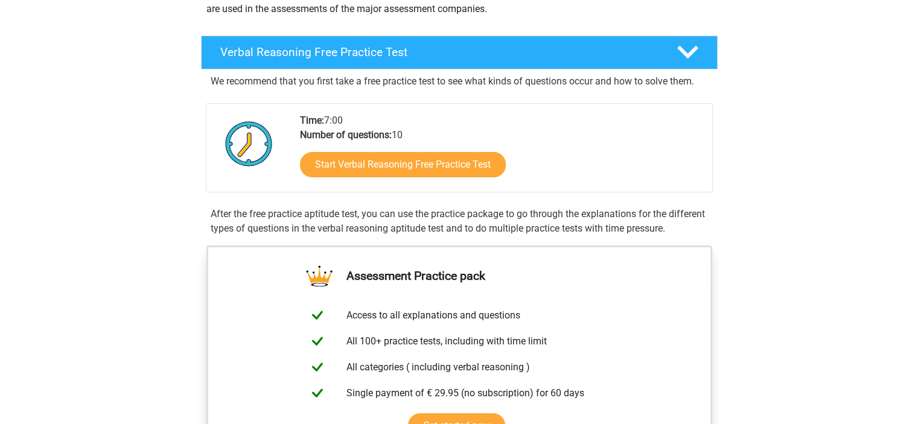
scroll to position [162, 0]
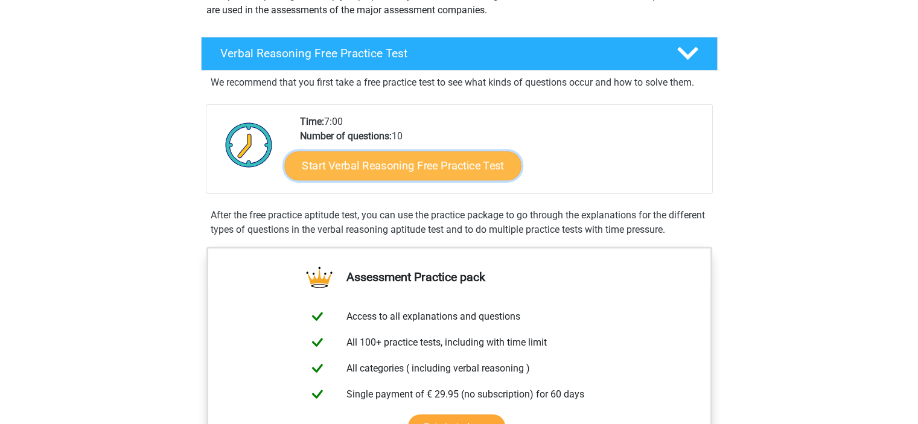
click at [390, 165] on link "Start Verbal Reasoning Free Practice Test" at bounding box center [402, 165] width 237 height 29
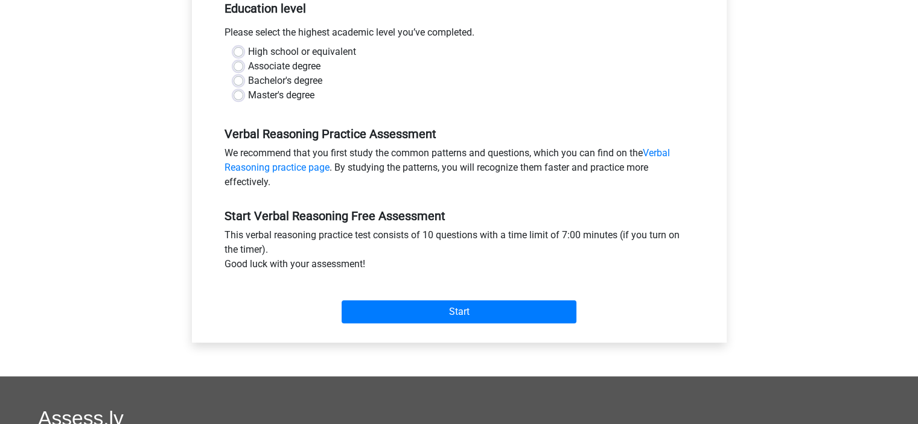
scroll to position [275, 0]
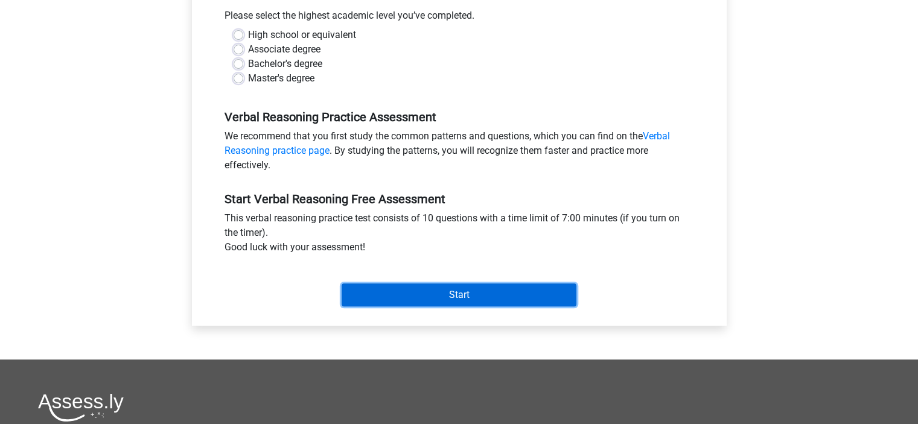
click at [392, 294] on input "Start" at bounding box center [459, 295] width 235 height 23
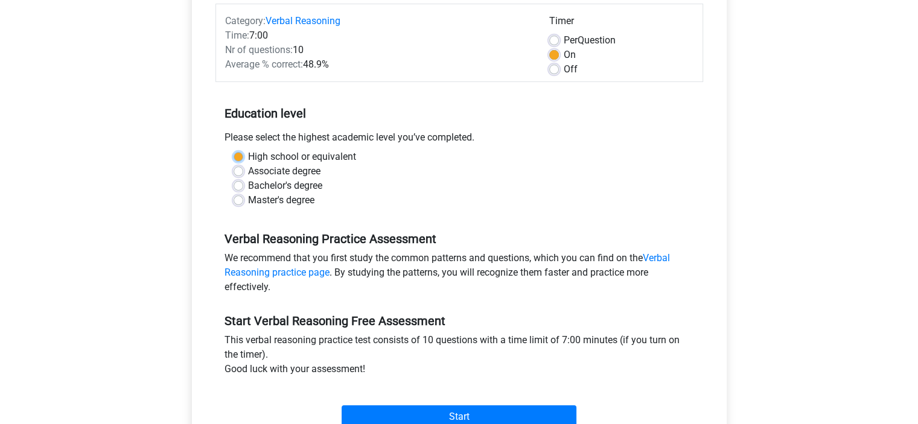
scroll to position [152, 0]
click at [188, 203] on div "Verbal Reasoning Free Practice Test Category: Verbal Reasoning Time: 7:00 Nr of…" at bounding box center [459, 205] width 554 height 555
click at [248, 185] on label "Bachelor's degree" at bounding box center [285, 187] width 74 height 14
click at [240, 185] on input "Bachelor's degree" at bounding box center [239, 186] width 10 height 12
radio input "true"
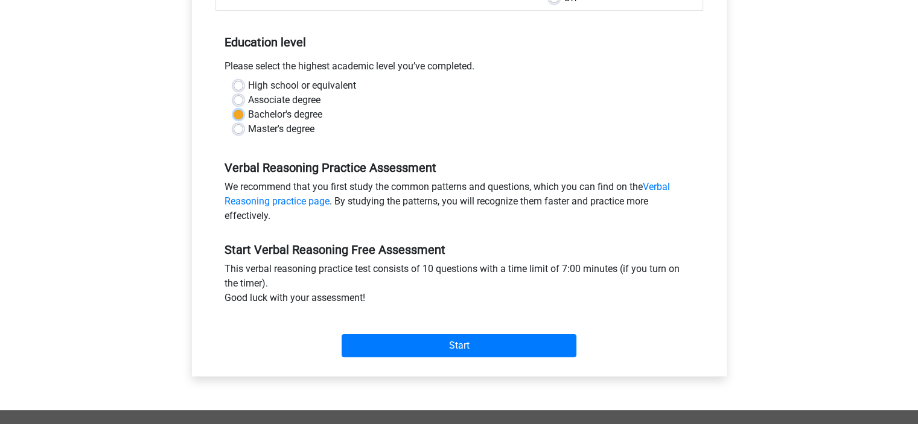
scroll to position [228, 0]
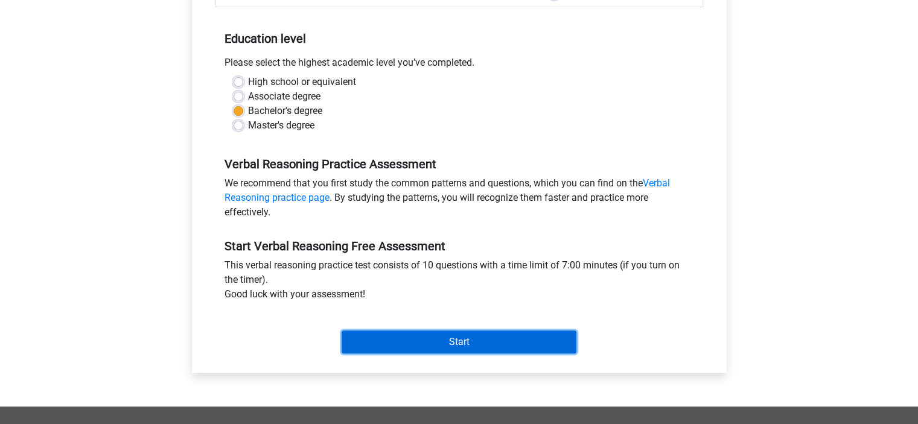
click at [379, 343] on input "Start" at bounding box center [459, 342] width 235 height 23
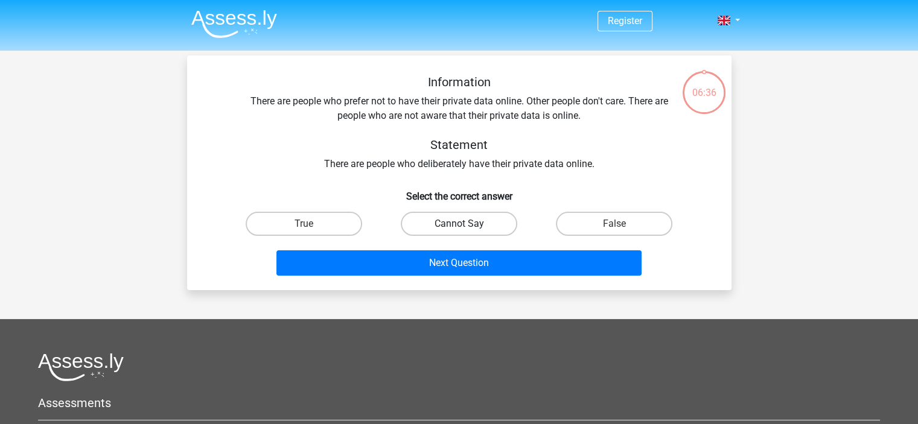
click at [439, 214] on label "Cannot Say" at bounding box center [459, 224] width 116 height 24
click at [459, 224] on input "Cannot Say" at bounding box center [463, 228] width 8 height 8
radio input "true"
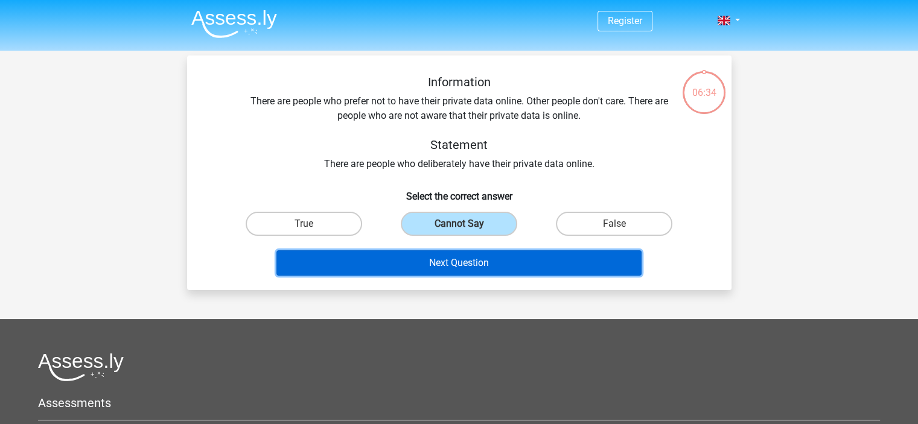
click at [450, 267] on button "Next Question" at bounding box center [458, 262] width 365 height 25
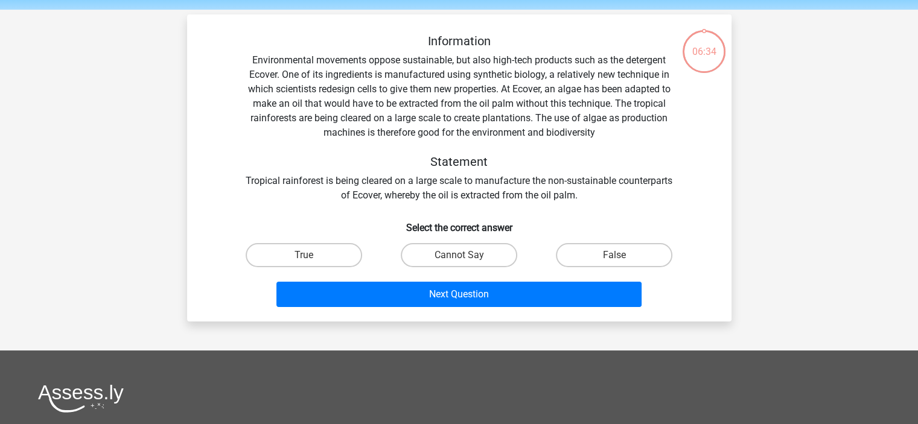
scroll to position [56, 0]
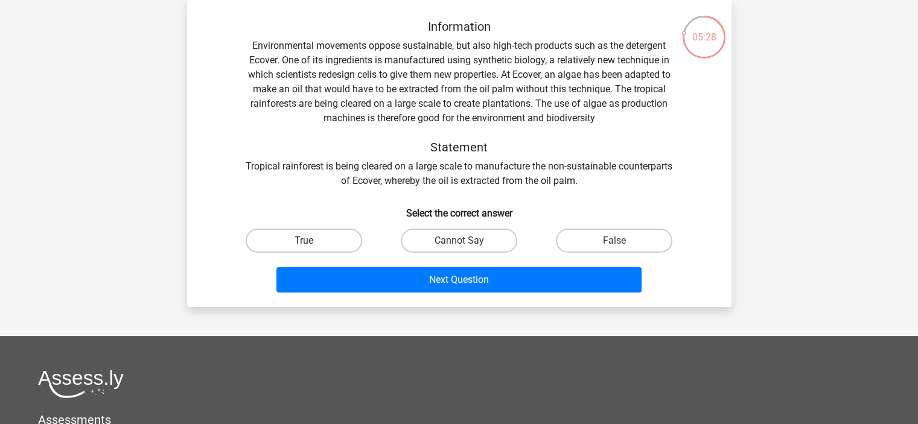
click at [252, 241] on label "True" at bounding box center [304, 241] width 116 height 24
click at [303, 241] on input "True" at bounding box center [307, 245] width 8 height 8
radio input "true"
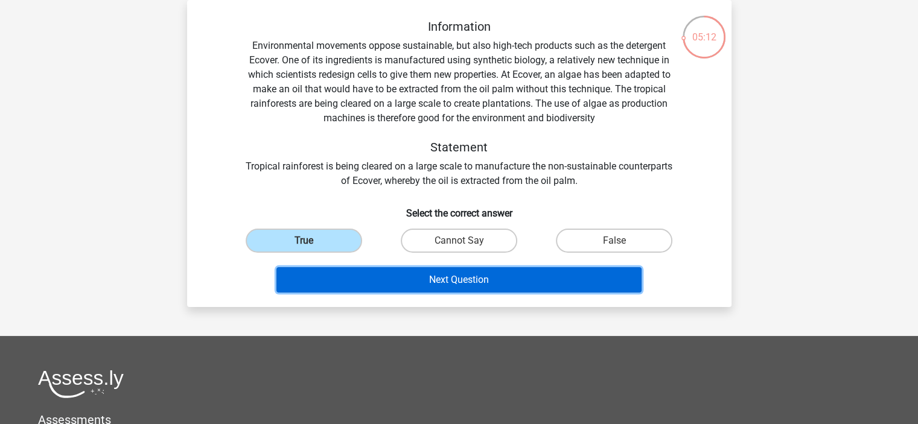
click at [296, 281] on button "Next Question" at bounding box center [458, 279] width 365 height 25
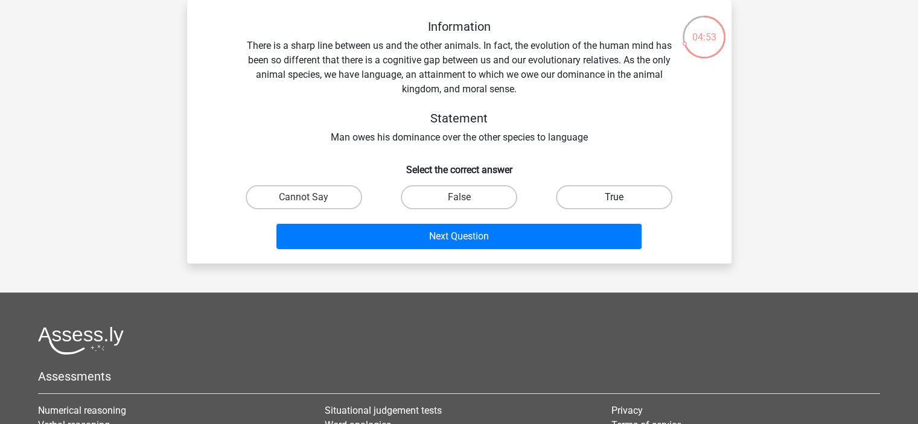
click at [599, 193] on label "True" at bounding box center [614, 197] width 116 height 24
click at [614, 197] on input "True" at bounding box center [618, 201] width 8 height 8
radio input "true"
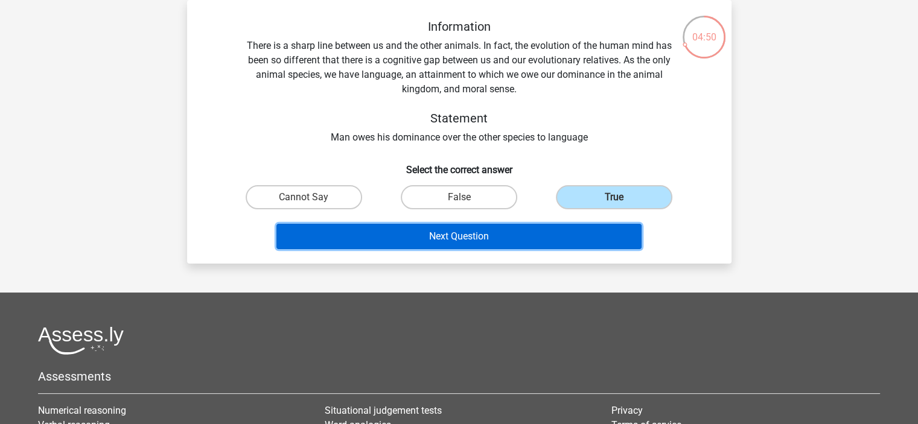
click at [531, 238] on button "Next Question" at bounding box center [458, 236] width 365 height 25
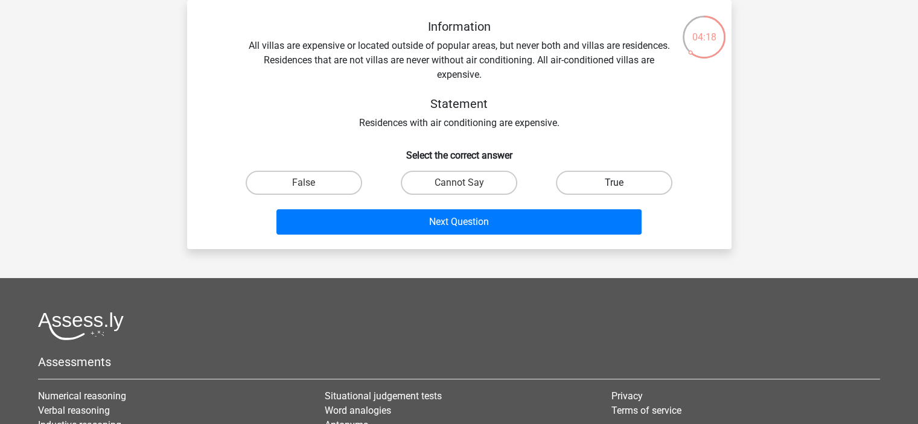
click at [596, 179] on label "True" at bounding box center [614, 183] width 116 height 24
click at [614, 183] on input "True" at bounding box center [618, 187] width 8 height 8
radio input "true"
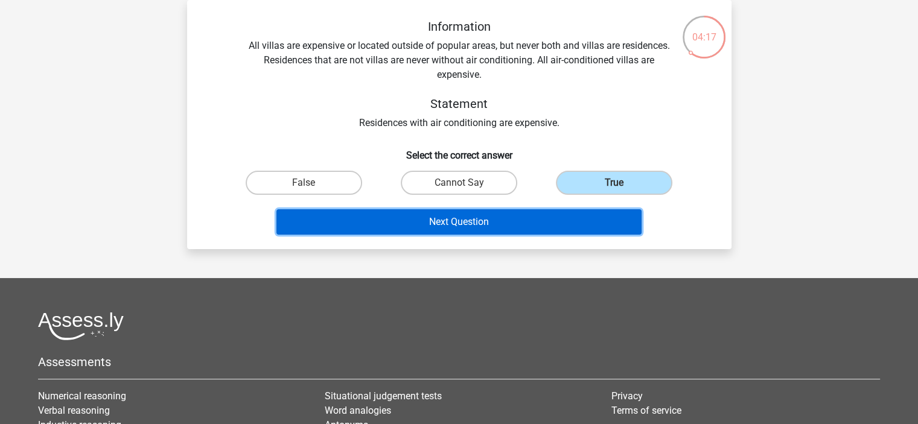
click at [564, 226] on button "Next Question" at bounding box center [458, 221] width 365 height 25
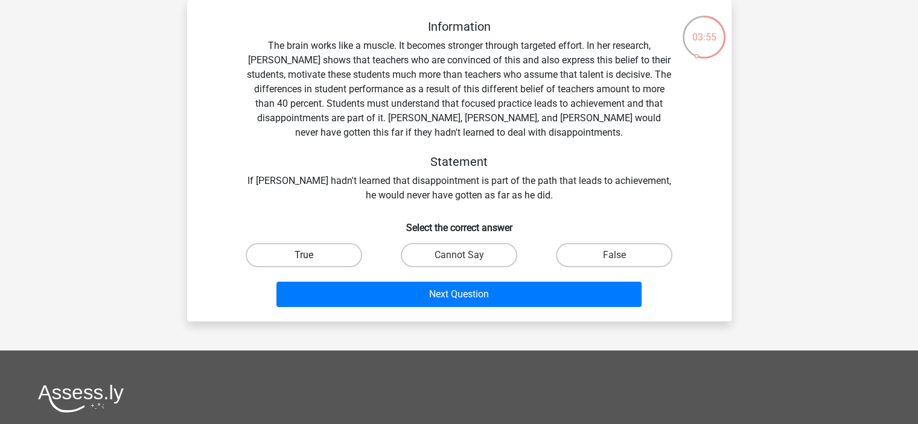
click at [319, 255] on label "True" at bounding box center [304, 255] width 116 height 24
click at [311, 255] on input "True" at bounding box center [307, 259] width 8 height 8
radio input "true"
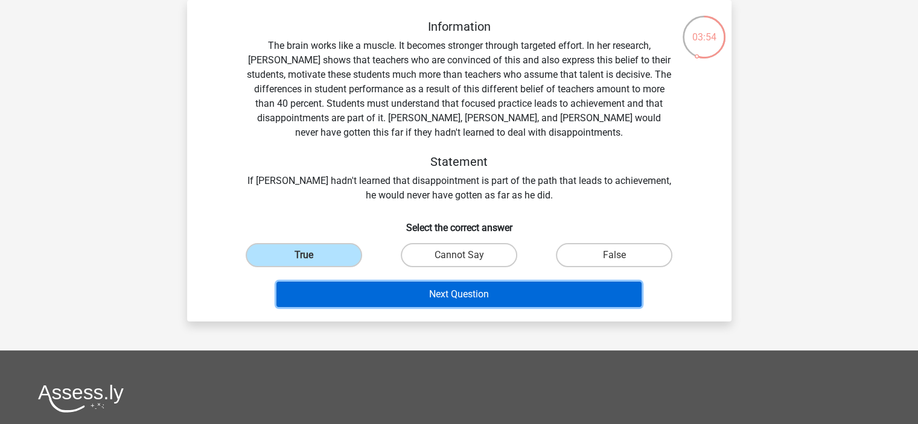
click at [335, 299] on button "Next Question" at bounding box center [458, 294] width 365 height 25
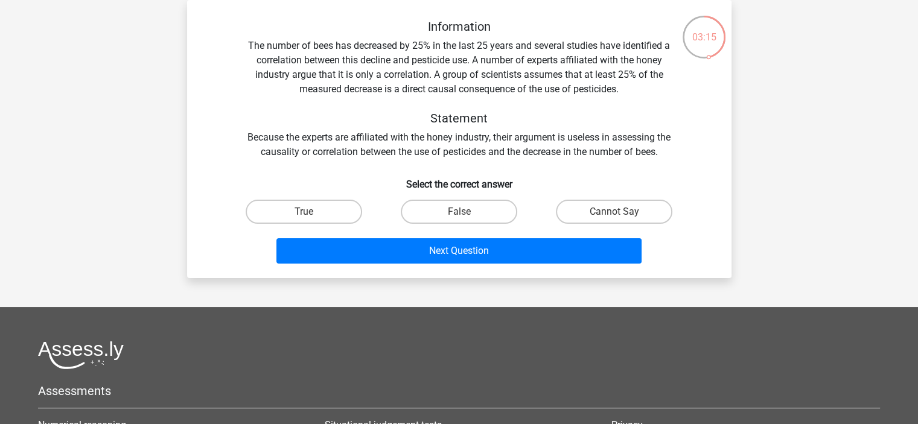
click at [619, 215] on input "Cannot Say" at bounding box center [618, 216] width 8 height 8
radio input "true"
click at [591, 236] on div "Next Question" at bounding box center [459, 249] width 506 height 40
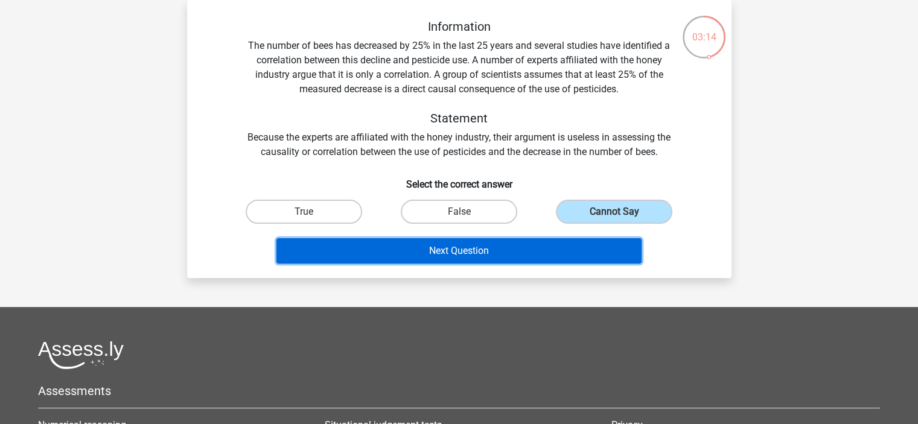
click at [589, 244] on button "Next Question" at bounding box center [458, 250] width 365 height 25
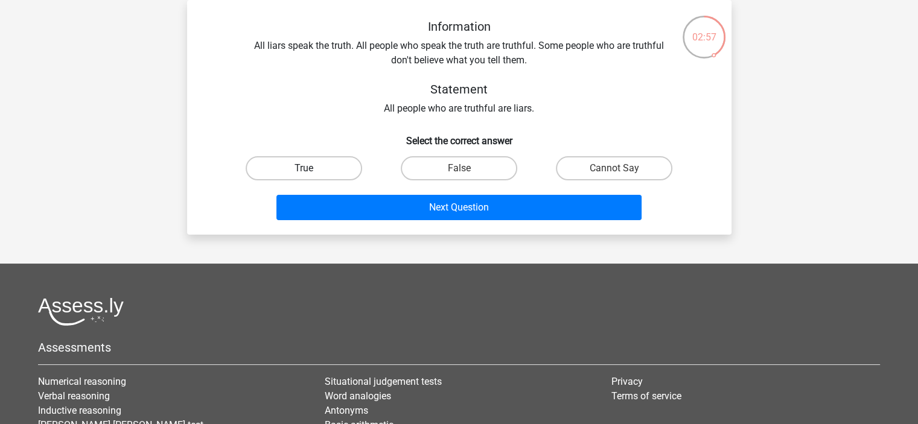
click at [330, 168] on label "True" at bounding box center [304, 168] width 116 height 24
click at [311, 168] on input "True" at bounding box center [307, 172] width 8 height 8
radio input "true"
click at [462, 167] on label "False" at bounding box center [459, 168] width 116 height 24
click at [462, 168] on input "False" at bounding box center [463, 172] width 8 height 8
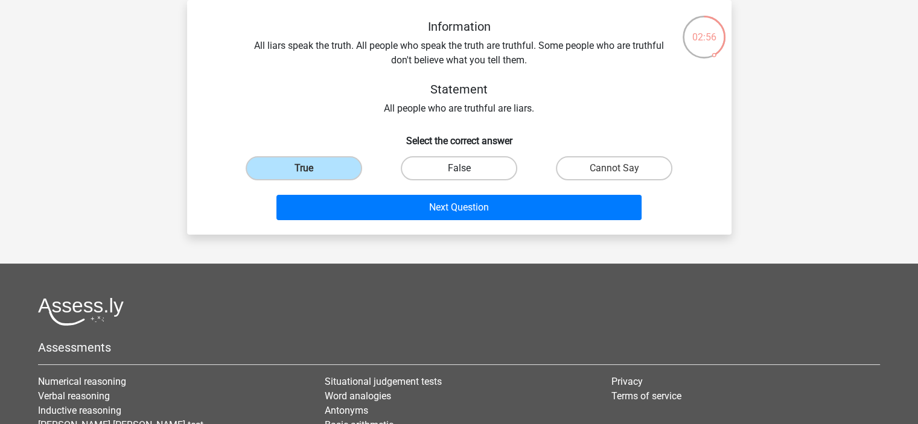
radio input "true"
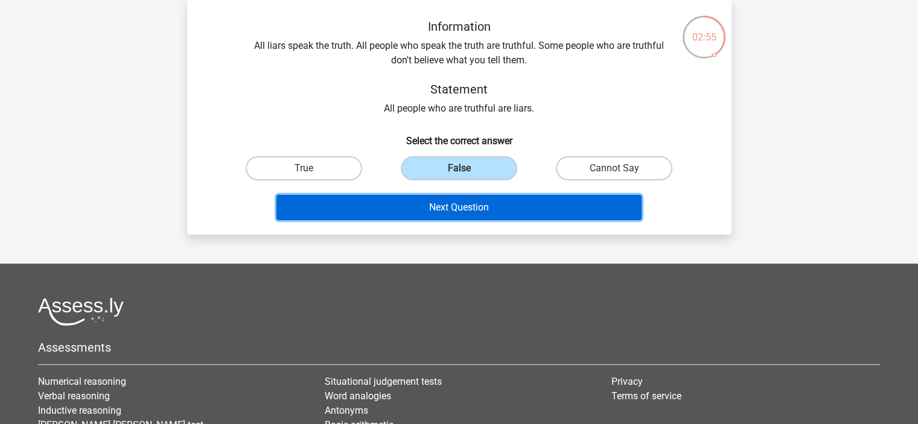
click at [459, 213] on button "Next Question" at bounding box center [458, 207] width 365 height 25
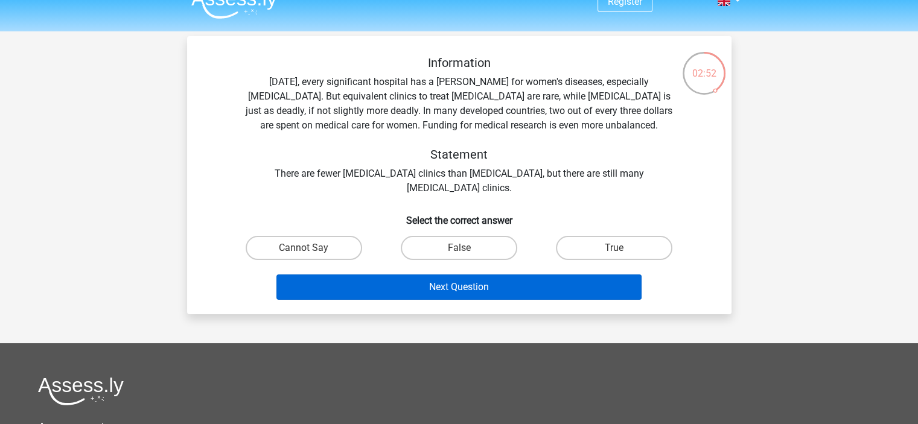
scroll to position [13, 0]
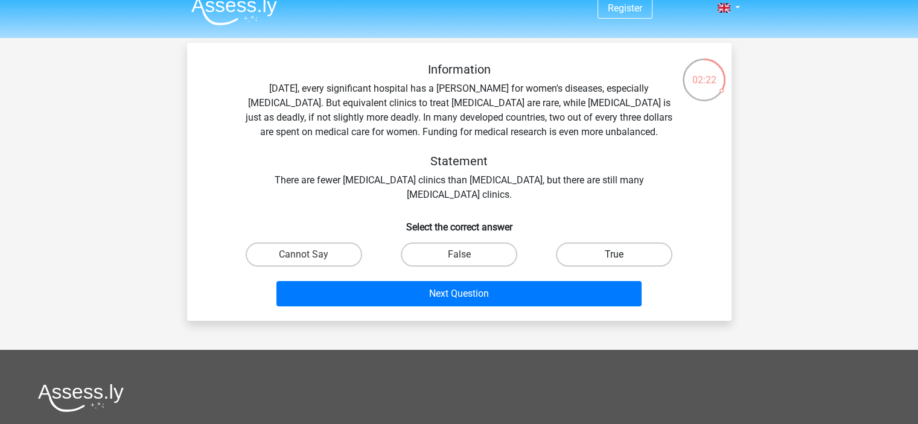
click at [577, 253] on label "True" at bounding box center [614, 255] width 116 height 24
click at [614, 255] on input "True" at bounding box center [618, 259] width 8 height 8
radio input "true"
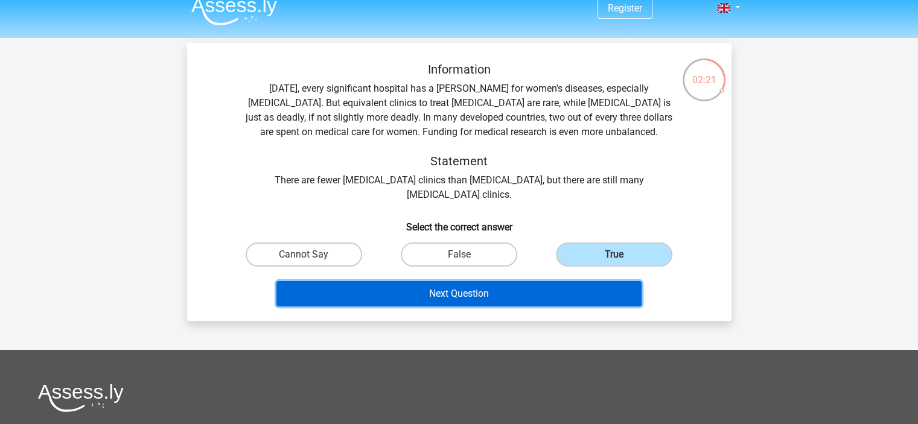
click at [561, 289] on button "Next Question" at bounding box center [458, 293] width 365 height 25
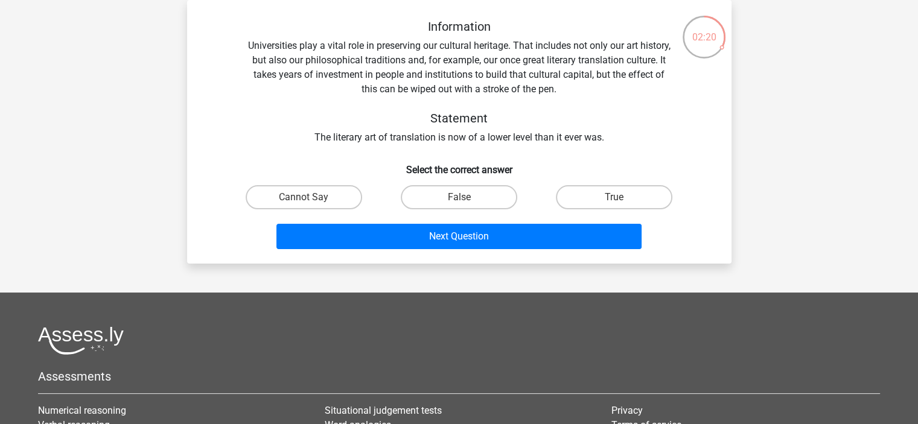
scroll to position [50, 0]
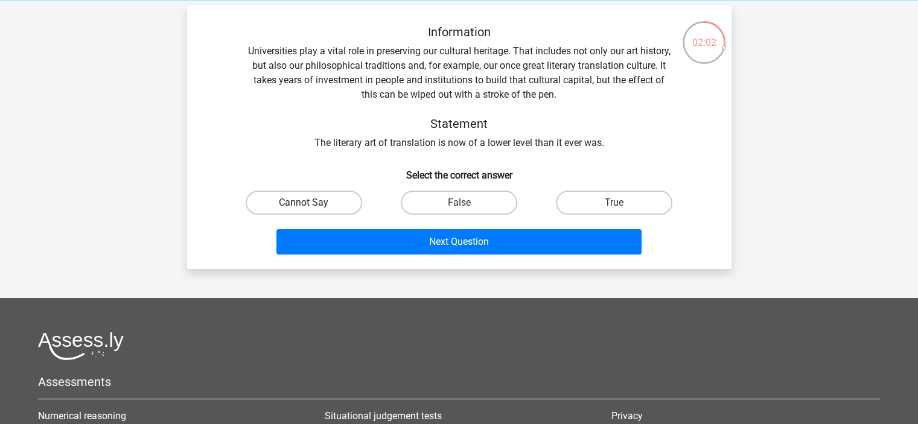
click at [340, 205] on label "Cannot Say" at bounding box center [304, 203] width 116 height 24
click at [311, 205] on input "Cannot Say" at bounding box center [307, 207] width 8 height 8
radio input "true"
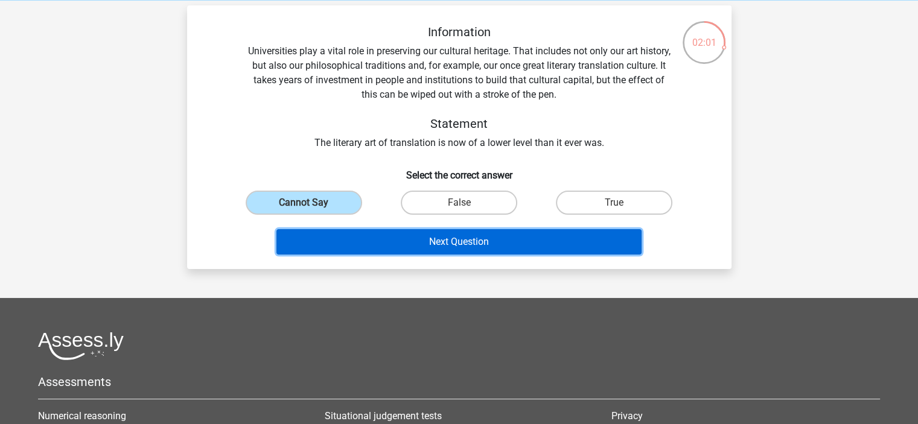
click at [355, 247] on button "Next Question" at bounding box center [458, 241] width 365 height 25
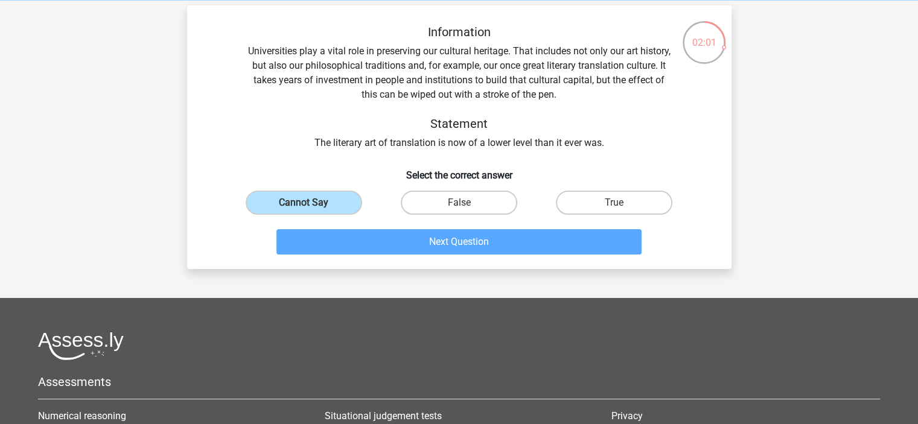
scroll to position [56, 0]
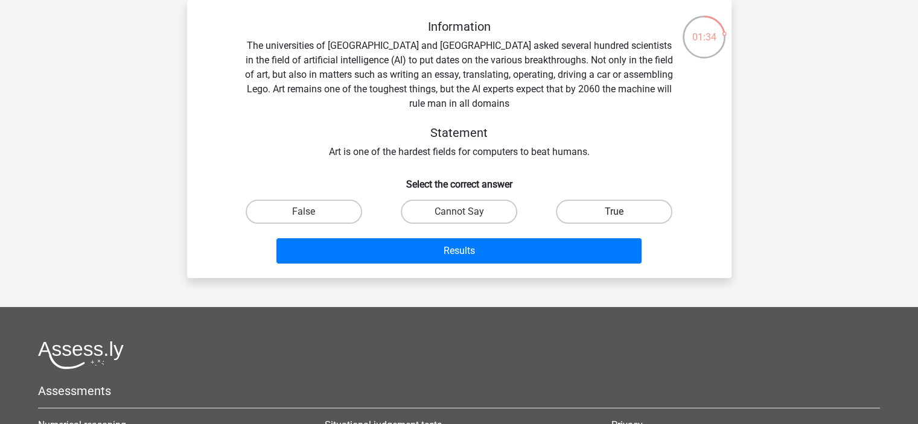
click at [574, 207] on label "True" at bounding box center [614, 212] width 116 height 24
click at [614, 212] on input "True" at bounding box center [618, 216] width 8 height 8
radio input "true"
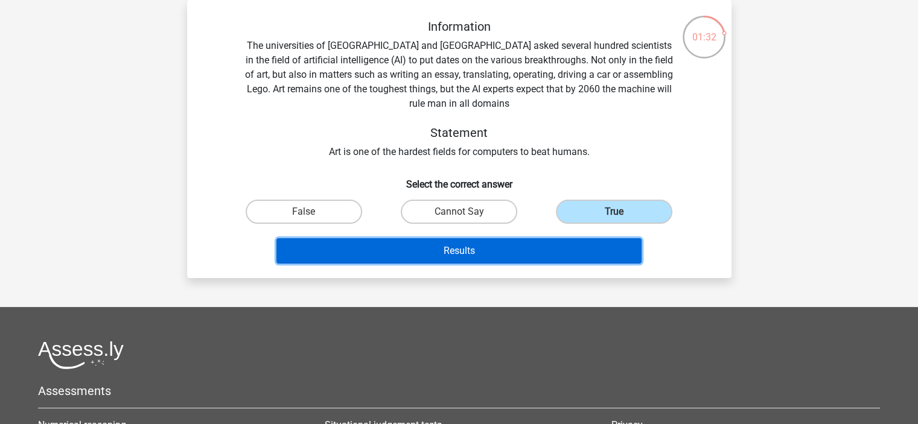
click at [527, 248] on button "Results" at bounding box center [458, 250] width 365 height 25
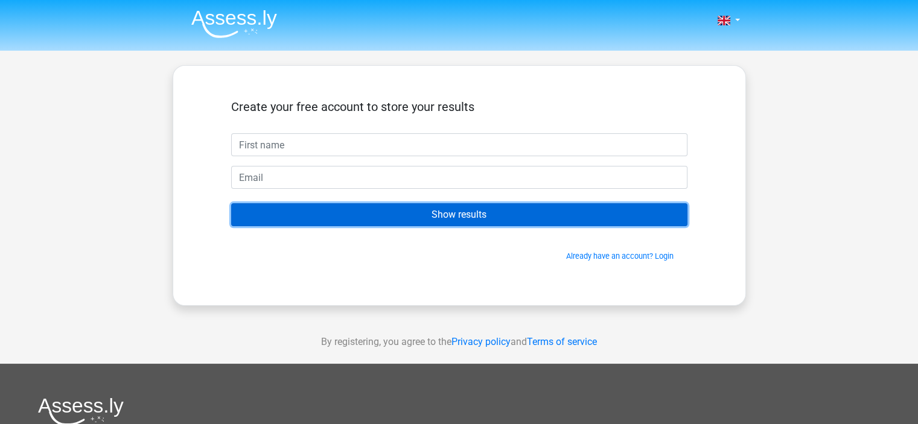
click at [469, 212] on input "Show results" at bounding box center [459, 214] width 456 height 23
